Goal: Task Accomplishment & Management: Use online tool/utility

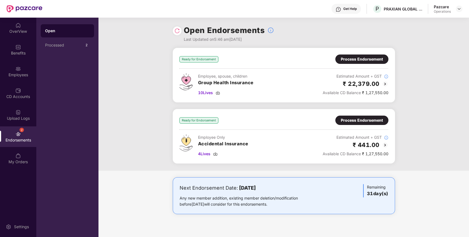
click at [370, 59] on div "Process Endorsement" at bounding box center [362, 59] width 42 height 6
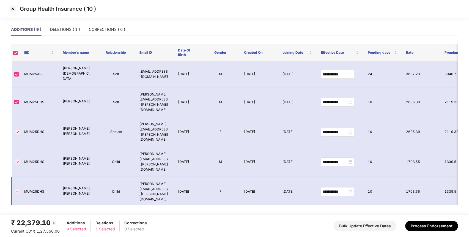
scroll to position [37, 0]
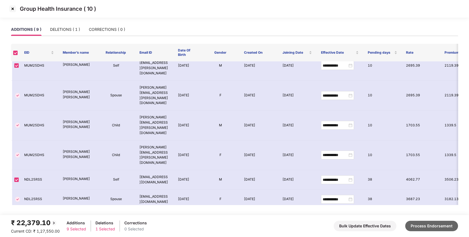
click at [431, 224] on button "Process Endorsement" at bounding box center [432, 226] width 53 height 10
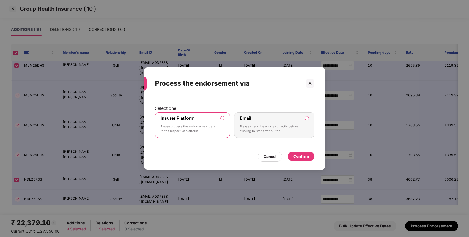
drag, startPoint x: 216, startPoint y: 132, endPoint x: 236, endPoint y: 130, distance: 21.0
click at [217, 131] on label "Insurer Platform Please process the endorsement data to the respective platform" at bounding box center [192, 125] width 75 height 26
click at [307, 158] on div "Confirm" at bounding box center [301, 156] width 16 height 6
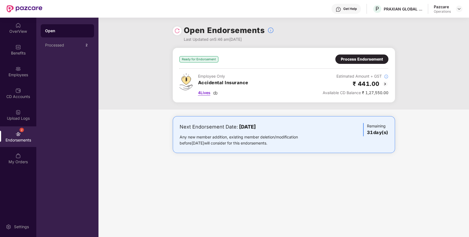
click at [205, 92] on span "4 Lives" at bounding box center [204, 93] width 12 height 6
click at [371, 55] on div "Process Endorsement" at bounding box center [362, 59] width 53 height 9
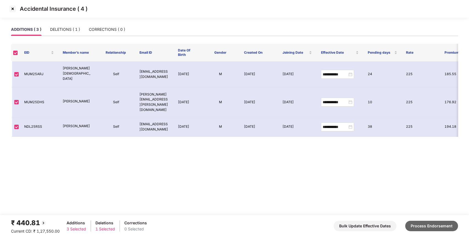
click at [431, 228] on button "Process Endorsement" at bounding box center [432, 226] width 53 height 10
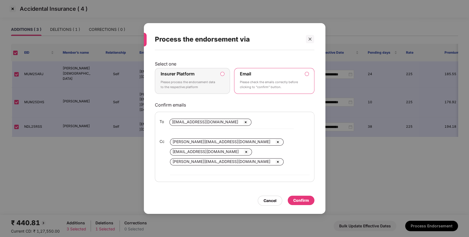
click at [222, 87] on label "Insurer Platform Please process the endorsement data to the respective platform" at bounding box center [192, 81] width 75 height 26
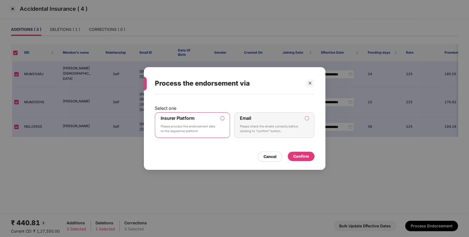
click at [309, 156] on div "Confirm" at bounding box center [301, 156] width 27 height 9
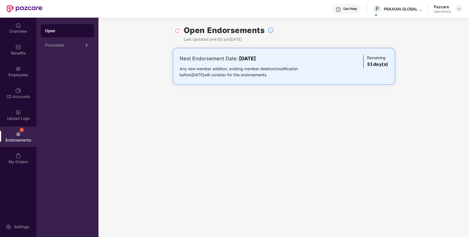
click at [457, 8] on img at bounding box center [459, 9] width 4 height 4
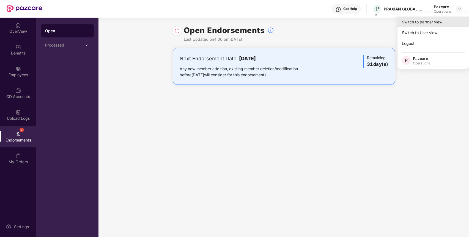
click at [443, 19] on div "Switch to partner view" at bounding box center [434, 22] width 72 height 11
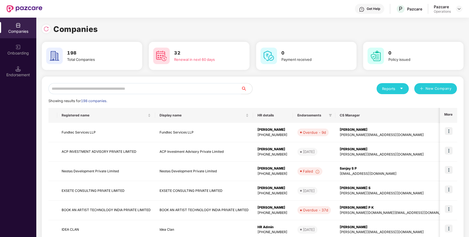
click at [195, 87] on input "text" at bounding box center [144, 88] width 193 height 11
paste input "**********"
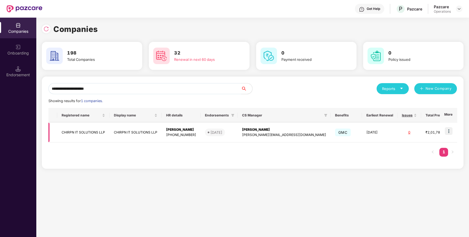
type input "**********"
click at [450, 130] on img at bounding box center [449, 131] width 8 height 8
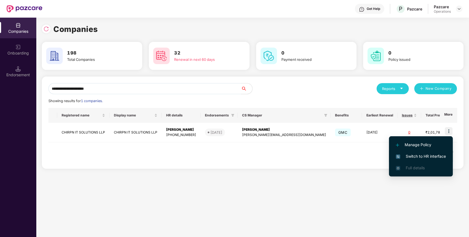
click at [410, 156] on span "Switch to HR interface" at bounding box center [421, 156] width 50 height 6
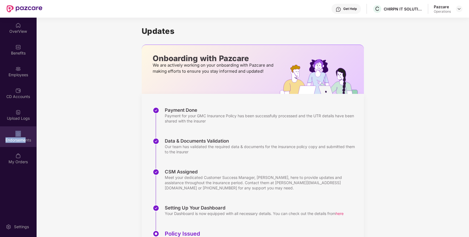
click at [24, 133] on div "Endorsements" at bounding box center [18, 136] width 36 height 21
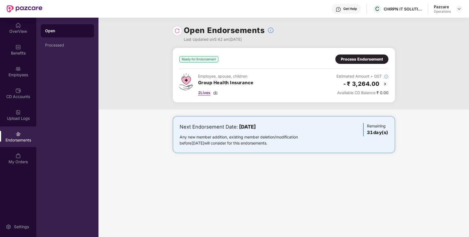
click at [201, 92] on span "2 Lives" at bounding box center [204, 93] width 12 height 6
click at [371, 62] on div "Process Endorsement" at bounding box center [362, 59] width 53 height 9
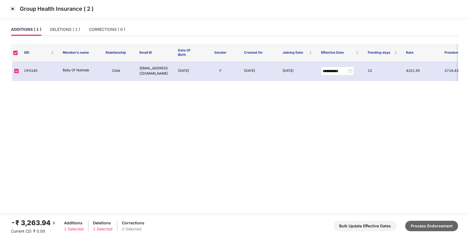
click at [436, 226] on button "Process Endorsement" at bounding box center [432, 226] width 53 height 10
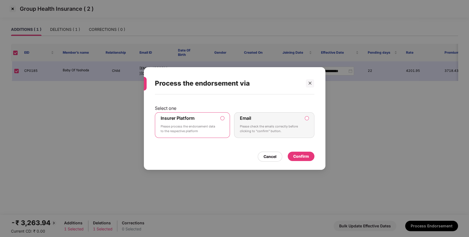
click at [301, 157] on div "Confirm" at bounding box center [301, 156] width 16 height 6
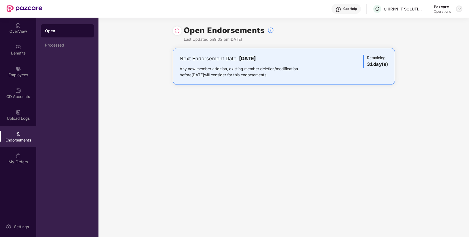
click at [461, 11] on img at bounding box center [459, 9] width 4 height 4
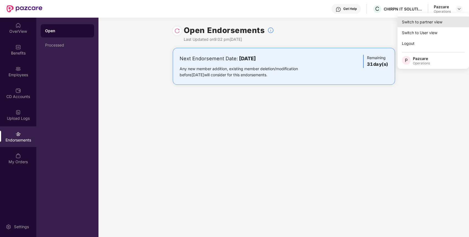
click at [442, 21] on div "Switch to partner view" at bounding box center [434, 22] width 72 height 11
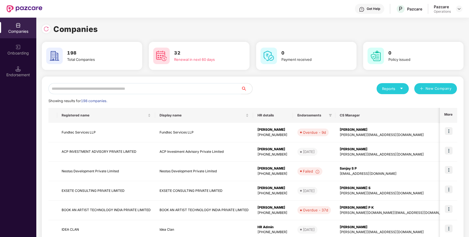
paste input "**********"
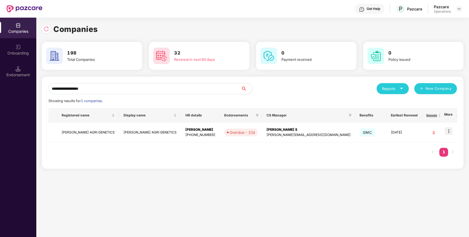
click at [178, 88] on input "**********" at bounding box center [144, 88] width 193 height 11
type input "**********"
click at [106, 130] on td "[PERSON_NAME] AGRI GENETICS" at bounding box center [88, 133] width 62 height 20
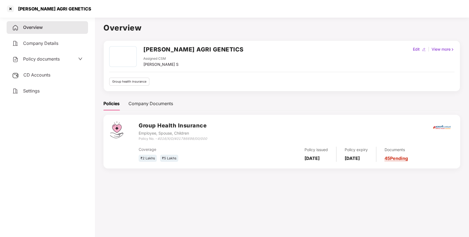
click at [66, 59] on div "Policy documents" at bounding box center [47, 59] width 70 height 7
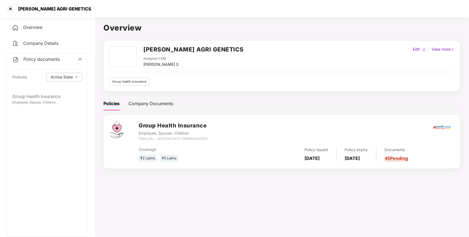
click at [64, 66] on div "Policy documents Policies Active State" at bounding box center [47, 71] width 81 height 37
click at [56, 61] on span "Policy documents" at bounding box center [41, 59] width 37 height 6
click at [62, 26] on div "Overview" at bounding box center [47, 27] width 81 height 13
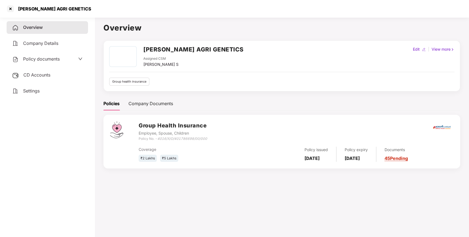
click at [48, 72] on div "CD Accounts" at bounding box center [47, 75] width 81 height 13
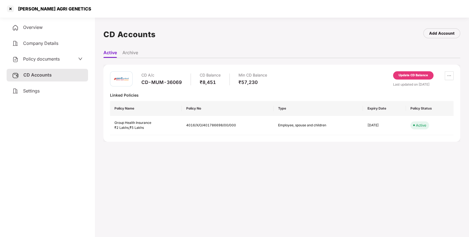
click at [27, 6] on div "[PERSON_NAME] AGRI GENETICS" at bounding box center [53, 9] width 77 height 6
copy div "[PERSON_NAME]"
click at [12, 8] on div at bounding box center [10, 8] width 9 height 9
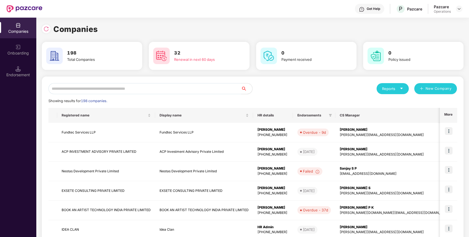
click at [196, 84] on input "text" at bounding box center [144, 88] width 193 height 11
paste input "*****"
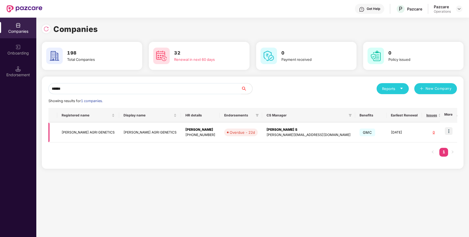
type input "*****"
click at [449, 130] on img at bounding box center [449, 131] width 8 height 8
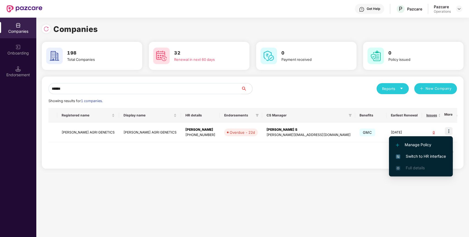
click at [425, 154] on span "Switch to HR interface" at bounding box center [421, 156] width 50 height 6
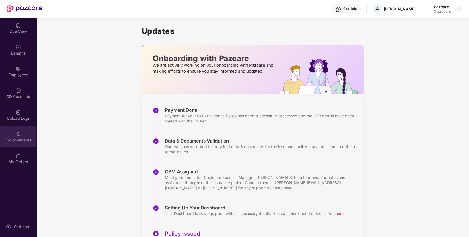
click at [19, 137] on div "Endorsements" at bounding box center [18, 140] width 36 height 6
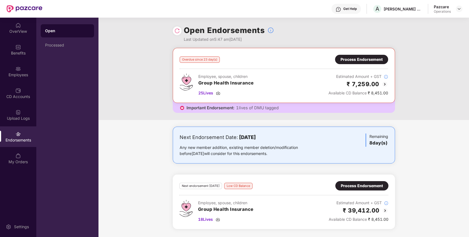
click at [361, 60] on div "Process Endorsement" at bounding box center [362, 59] width 42 height 6
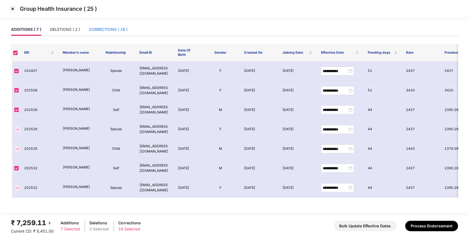
click at [118, 28] on div "CORRECTIONS ( 16 )" at bounding box center [108, 29] width 39 height 6
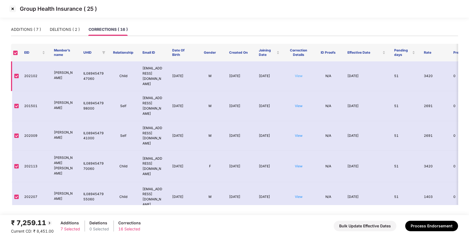
click at [298, 74] on link "View" at bounding box center [299, 76] width 8 height 4
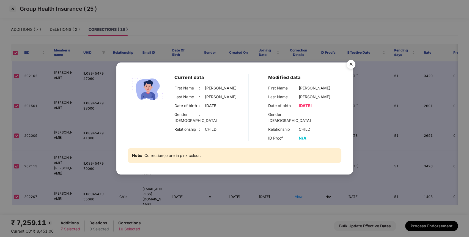
click at [352, 66] on img "Close" at bounding box center [351, 65] width 15 height 15
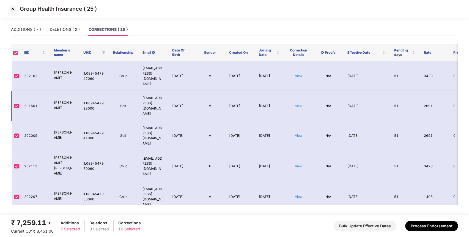
click at [301, 104] on link "View" at bounding box center [299, 106] width 8 height 4
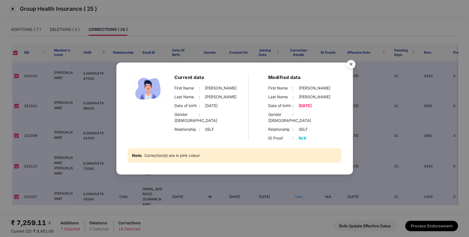
click at [353, 71] on img "Close" at bounding box center [351, 65] width 15 height 15
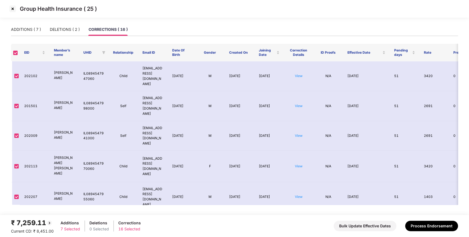
click at [14, 10] on img at bounding box center [12, 8] width 9 height 9
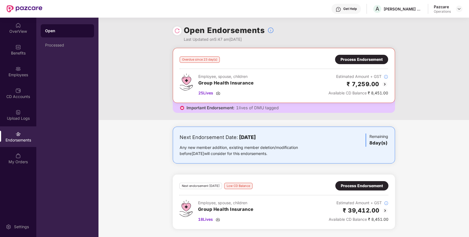
click at [375, 184] on div "Process Endorsement" at bounding box center [362, 186] width 42 height 6
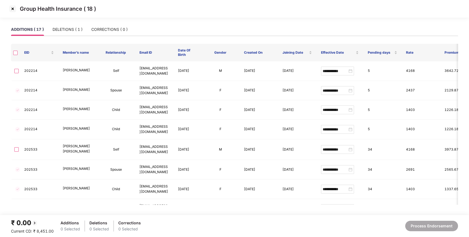
click at [13, 8] on img at bounding box center [12, 8] width 9 height 9
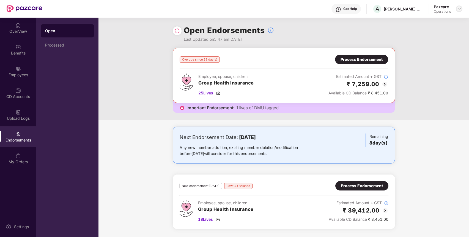
click at [457, 8] on div at bounding box center [459, 9] width 7 height 7
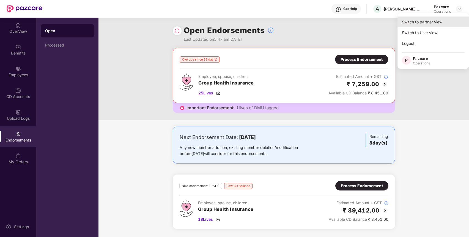
click at [442, 20] on div "Switch to partner view" at bounding box center [434, 22] width 72 height 11
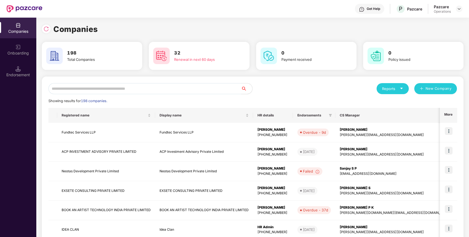
click at [108, 88] on input "text" at bounding box center [144, 88] width 193 height 11
paste input "******"
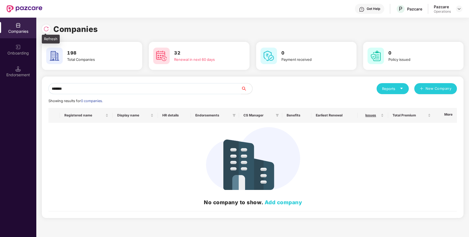
click at [48, 28] on img at bounding box center [46, 29] width 6 height 6
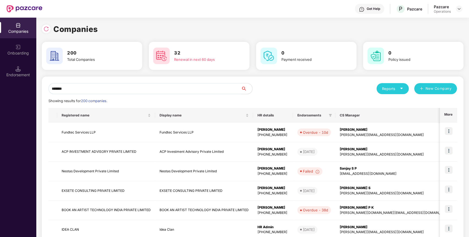
click at [99, 88] on input "******" at bounding box center [144, 88] width 193 height 11
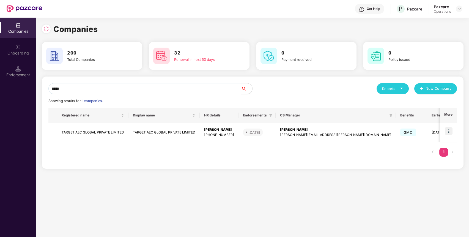
type input "*****"
click at [104, 134] on td "TARGET AEC GLOBAL PRIVATE LIMITED" at bounding box center [92, 133] width 71 height 20
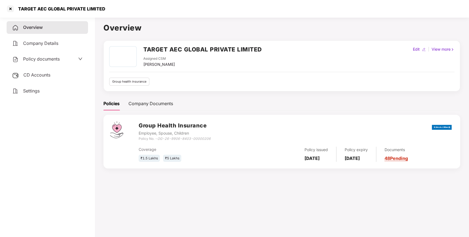
click at [58, 61] on span "Policy documents" at bounding box center [41, 59] width 37 height 6
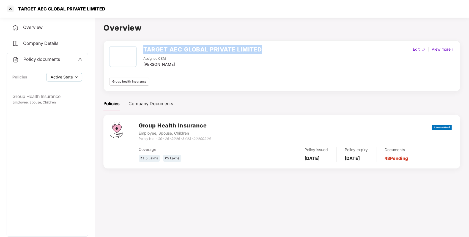
drag, startPoint x: 144, startPoint y: 51, endPoint x: 274, endPoint y: 47, distance: 130.3
click at [274, 47] on div "TARGET AEC GLOBAL PRIVATE LIMITED Assigned CSM [PERSON_NAME] Edit | View more" at bounding box center [281, 56] width 345 height 21
copy h2 "TARGET AEC GLOBAL PRIVATE LIMITED"
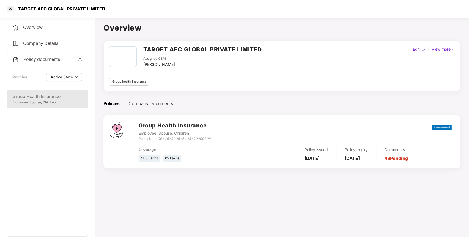
click at [53, 98] on div "Group Health Insurance" at bounding box center [47, 96] width 70 height 7
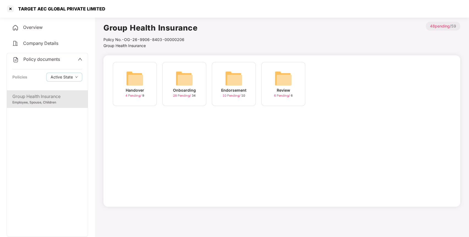
click at [180, 77] on img at bounding box center [185, 79] width 18 height 18
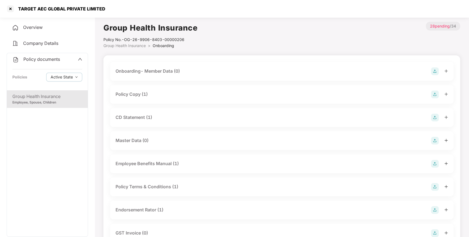
click at [160, 94] on div "Policy Copy (1)" at bounding box center [282, 95] width 333 height 8
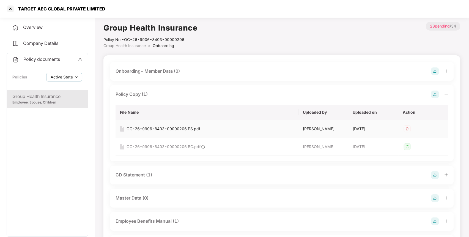
click at [144, 129] on div "OG-26-9906-8403-00000206 PS.pdf" at bounding box center [164, 129] width 74 height 6
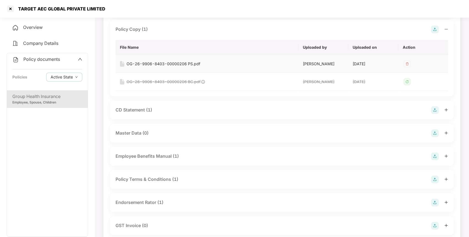
scroll to position [65, 0]
click at [154, 108] on div "CD Statement (1)" at bounding box center [282, 110] width 333 height 8
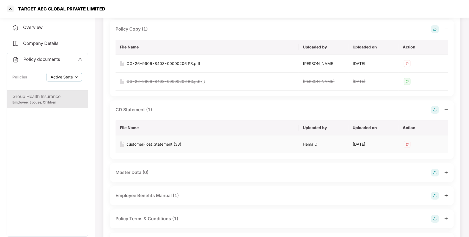
click at [147, 143] on div "customerFloat_Statement (33)" at bounding box center [154, 144] width 55 height 6
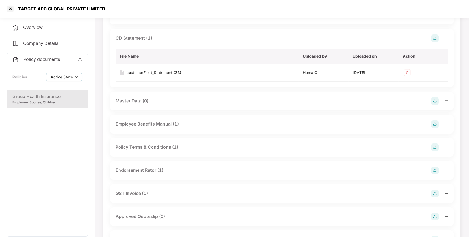
scroll to position [137, 0]
click at [158, 125] on div "Employee Benefits Manual (1)" at bounding box center [147, 123] width 63 height 7
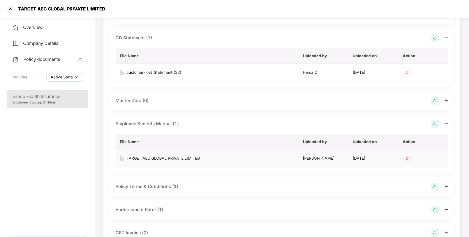
click at [149, 159] on div "TARGET AEC GLOBAL PRIVATE LIMITED" at bounding box center [164, 158] width 74 height 6
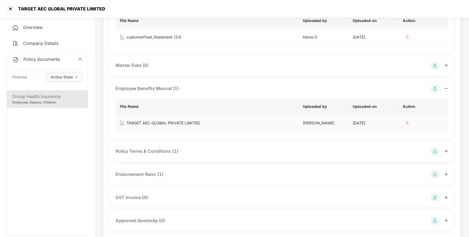
scroll to position [178, 0]
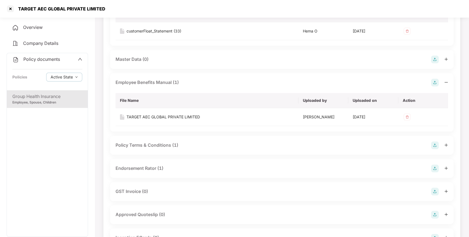
click at [157, 145] on div "Policy Terms & Conditions (1)" at bounding box center [147, 145] width 63 height 7
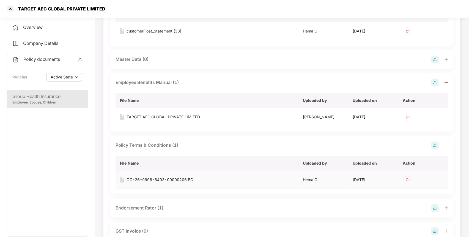
click at [142, 180] on div "OG-26-9906-8403-00000206 BC" at bounding box center [160, 180] width 67 height 6
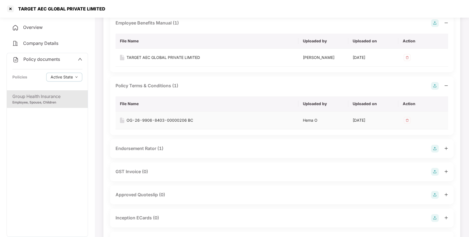
scroll to position [240, 0]
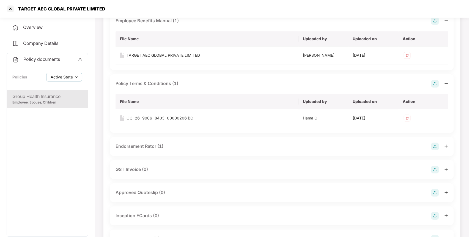
click at [153, 143] on div "Endorsement Rator (1)" at bounding box center [282, 147] width 333 height 8
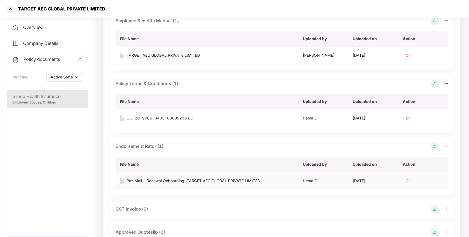
click at [142, 179] on div "Paz Mail - Renewal Onboarding-TARGET AEC GLOBAL PRIVATE LIMITED" at bounding box center [194, 181] width 134 height 6
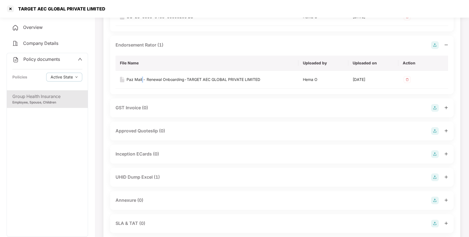
scroll to position [355, 0]
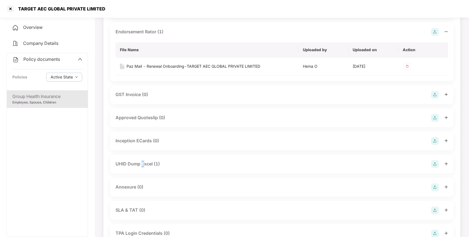
click at [143, 164] on div "UHID Dump Excel (1)" at bounding box center [138, 163] width 44 height 7
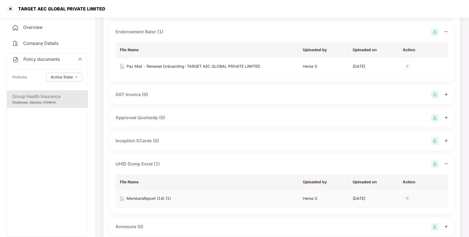
click at [147, 200] on div "MembersReport (14) (1)" at bounding box center [149, 198] width 44 height 6
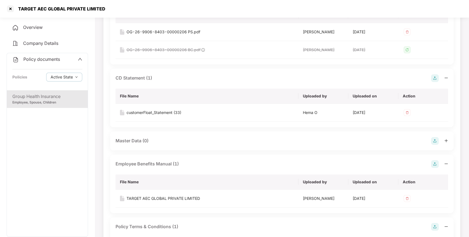
scroll to position [0, 0]
